Goal: Task Accomplishment & Management: Use online tool/utility

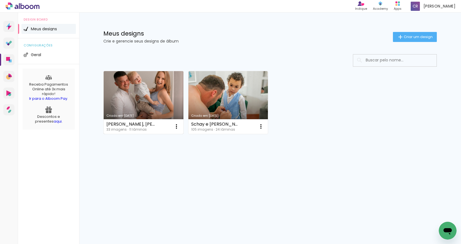
click at [149, 98] on link "Criado em [DATE]" at bounding box center [144, 102] width 80 height 63
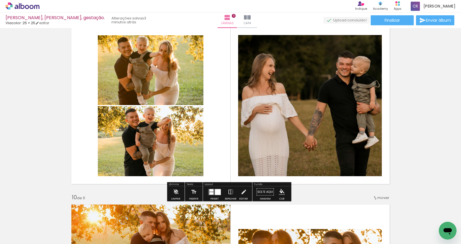
scroll to position [1437, 0]
click at [216, 192] on div at bounding box center [218, 192] width 6 height 6
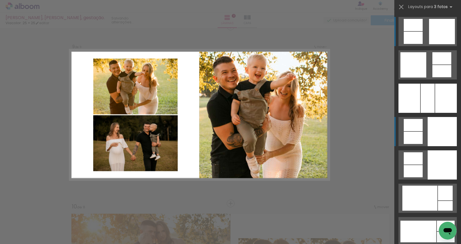
scroll to position [1425, 0]
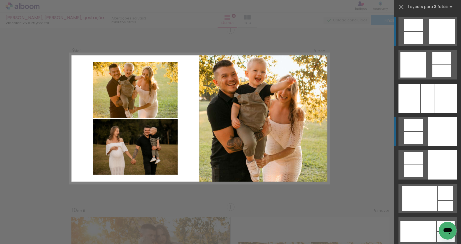
click at [437, 136] on div at bounding box center [442, 131] width 29 height 29
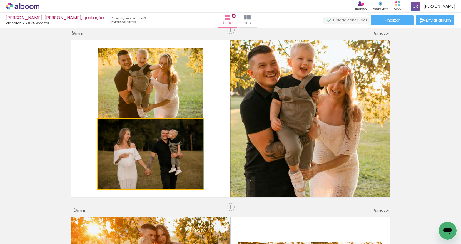
drag, startPoint x: 164, startPoint y: 157, endPoint x: 250, endPoint y: 148, distance: 86.4
click at [0, 0] on slot at bounding box center [0, 0] width 0 height 0
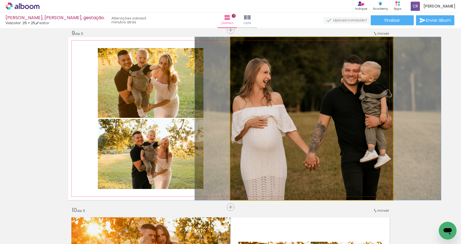
drag, startPoint x: 302, startPoint y: 125, endPoint x: 308, endPoint y: 123, distance: 6.5
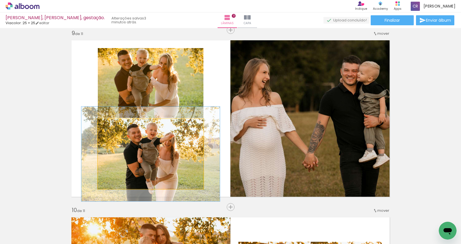
drag, startPoint x: 109, startPoint y: 124, endPoint x: 115, endPoint y: 124, distance: 6.1
type paper-slider "131"
click at [115, 124] on div at bounding box center [117, 124] width 5 height 5
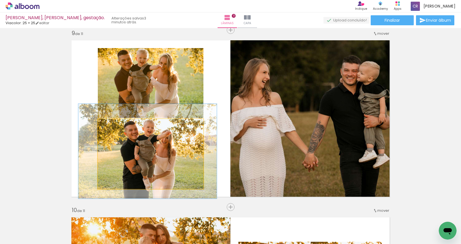
drag, startPoint x: 155, startPoint y: 143, endPoint x: 152, endPoint y: 140, distance: 4.0
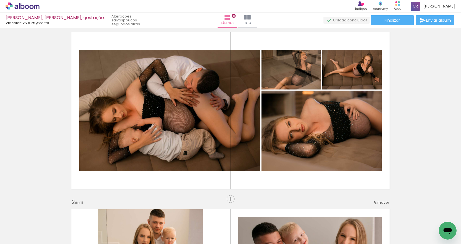
scroll to position [0, 0]
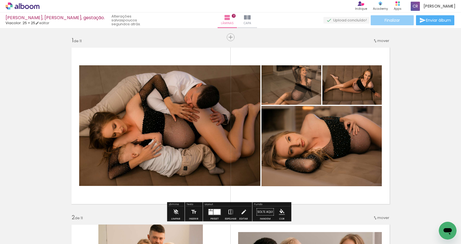
click at [392, 18] on span "Finalizar" at bounding box center [392, 20] width 15 height 4
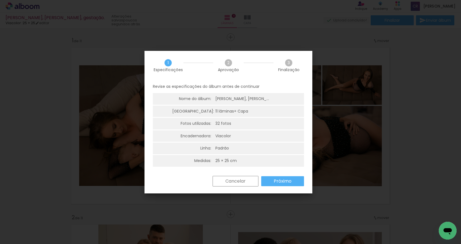
click at [0, 0] on slot "Próximo" at bounding box center [0, 0] width 0 height 0
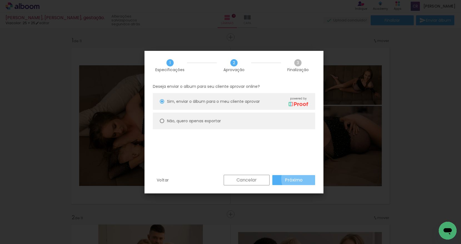
click at [0, 0] on slot "Próximo" at bounding box center [0, 0] width 0 height 0
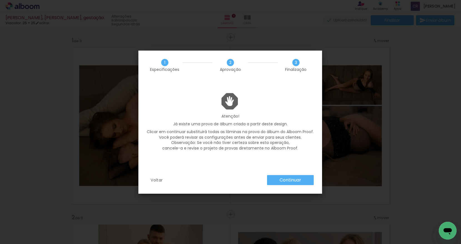
click at [0, 0] on slot "Continuar" at bounding box center [0, 0] width 0 height 0
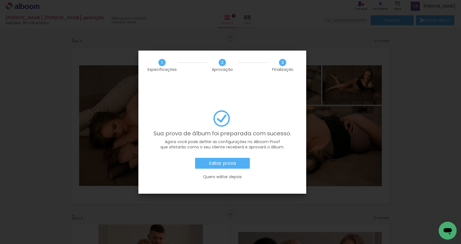
click at [0, 0] on slot "Quero editar depois" at bounding box center [0, 0] width 0 height 0
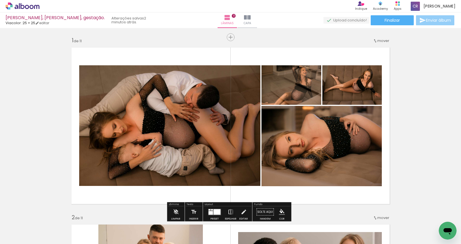
click at [437, 19] on span "Enviar álbum" at bounding box center [438, 20] width 25 height 4
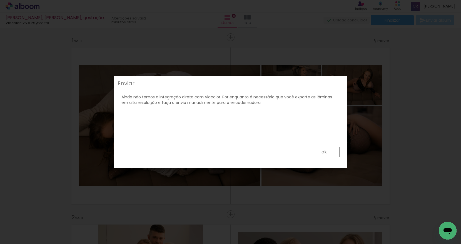
click at [0, 0] on slot "ok" at bounding box center [0, 0] width 0 height 0
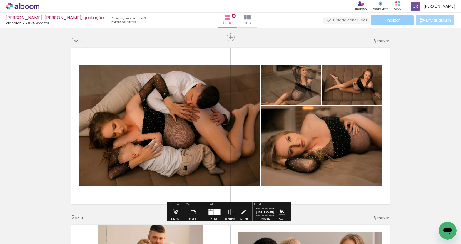
click at [391, 22] on span "Finalizar" at bounding box center [392, 20] width 15 height 4
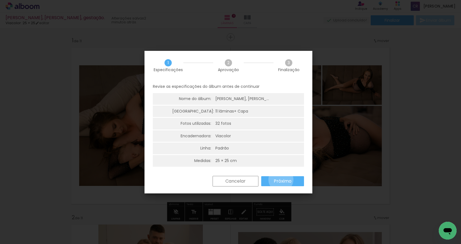
click at [0, 0] on slot "Próximo" at bounding box center [0, 0] width 0 height 0
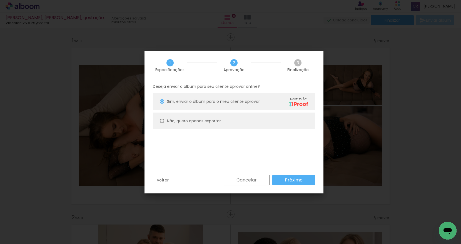
click at [281, 180] on paper-button "Próximo" at bounding box center [294, 180] width 43 height 10
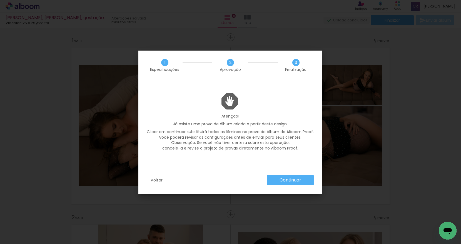
click at [0, 0] on slot "Continuar" at bounding box center [0, 0] width 0 height 0
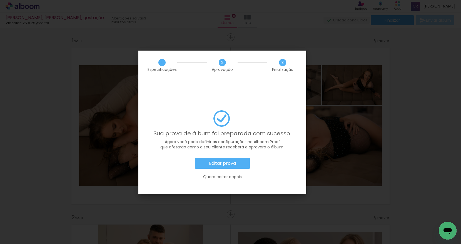
click at [0, 0] on slot "Editar prova" at bounding box center [0, 0] width 0 height 0
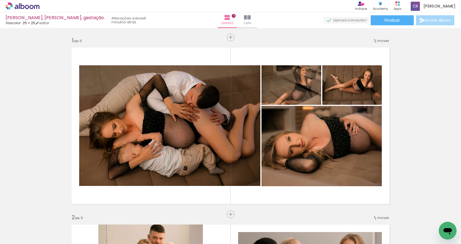
scroll to position [1602, 0]
